Goal: Find specific page/section

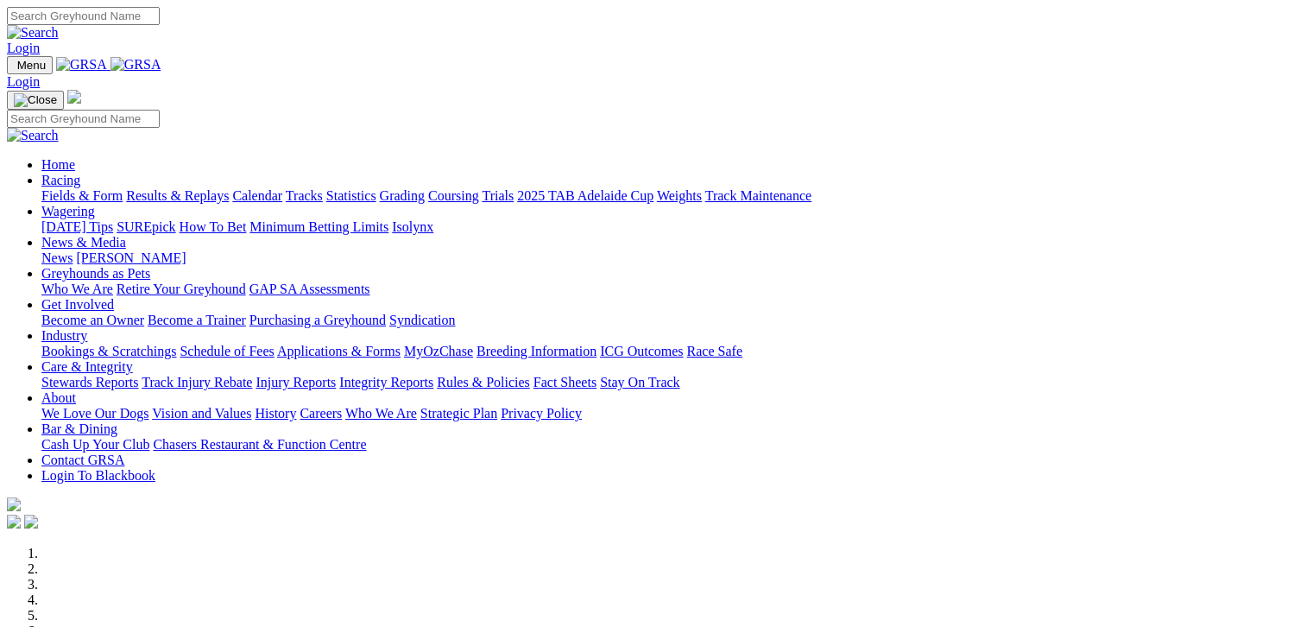
click at [59, 188] on link "Fields & Form" at bounding box center [81, 195] width 81 height 15
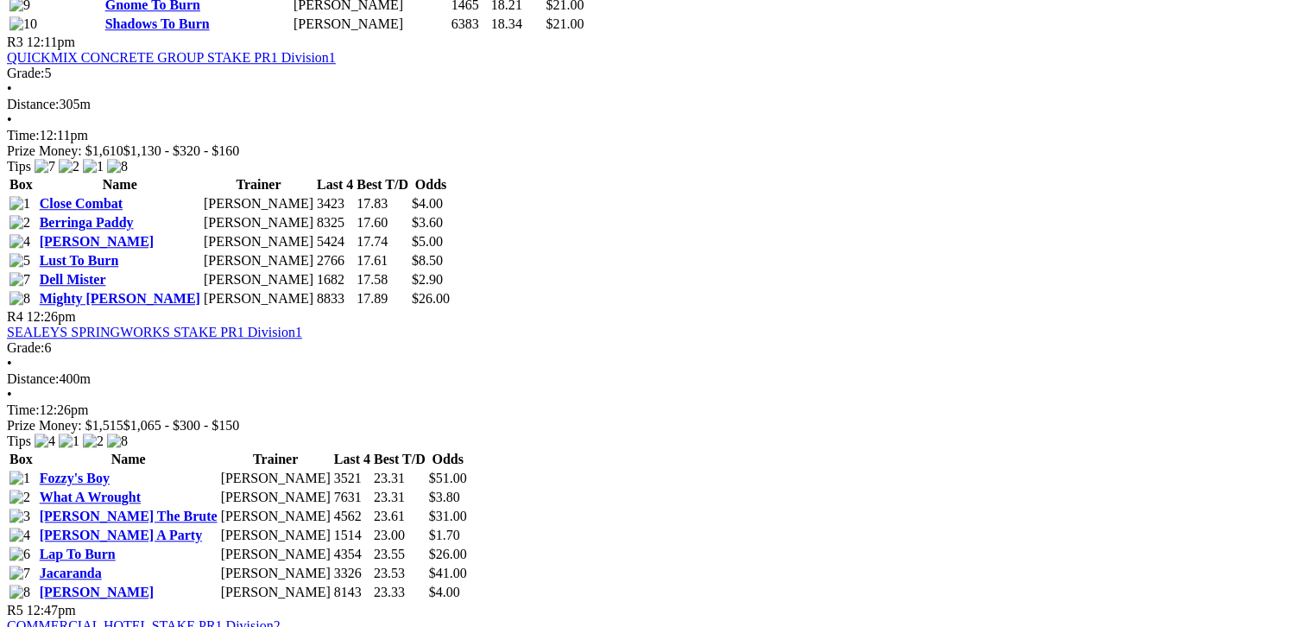
scroll to position [1425, 0]
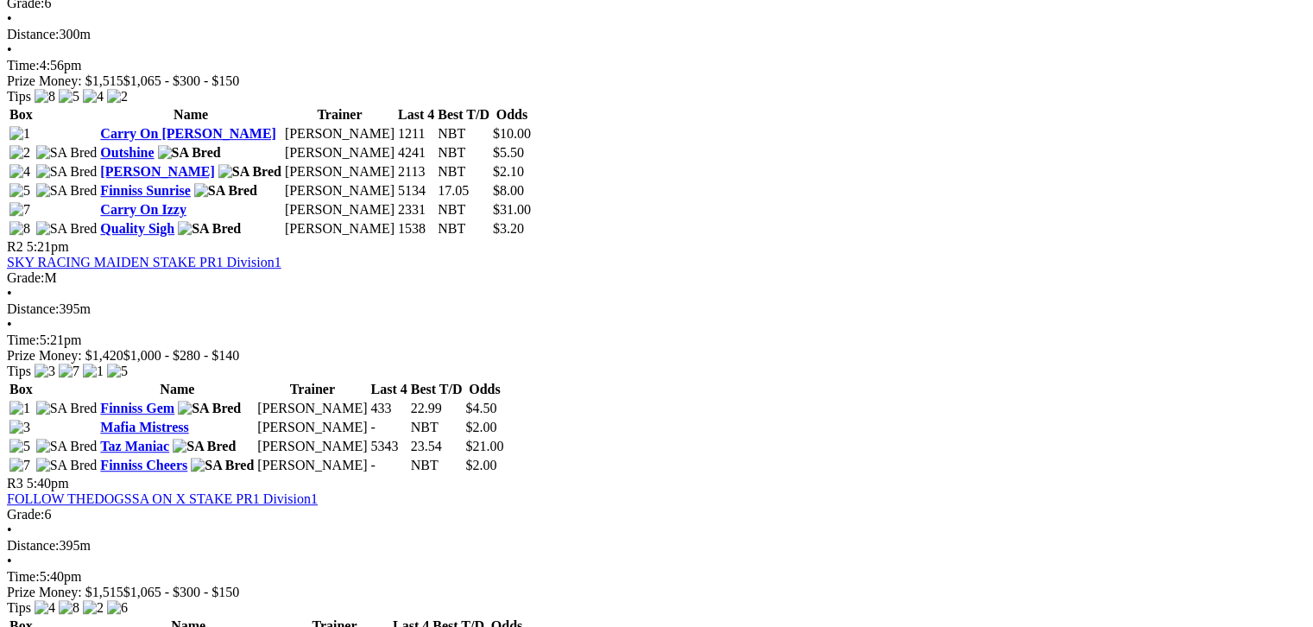
scroll to position [842, 0]
